Goal: Task Accomplishment & Management: Use online tool/utility

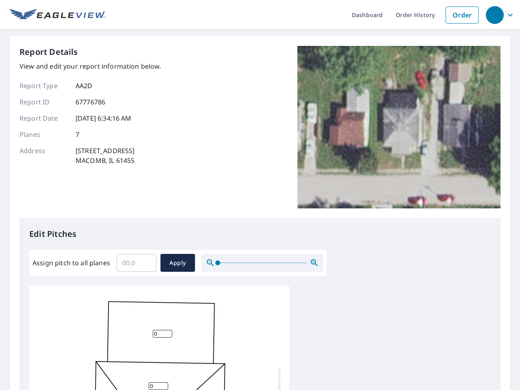
click at [260, 195] on div "Report Details View and edit your report information below. Report Type AA2D Re…" at bounding box center [259, 132] width 481 height 172
click at [494, 15] on div "button" at bounding box center [495, 15] width 18 height 18
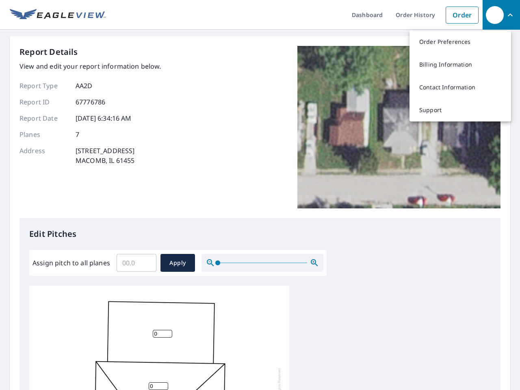
click at [136, 263] on input "Assign pitch to all planes" at bounding box center [137, 262] width 40 height 23
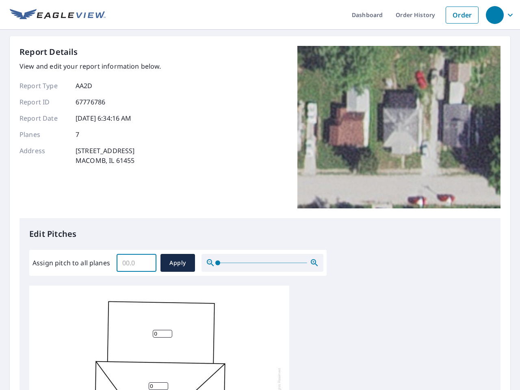
click at [177, 263] on span "Apply" at bounding box center [178, 263] width 22 height 10
click at [314, 263] on icon "button" at bounding box center [314, 263] width 10 height 10
